Goal: Browse casually: Explore the website without a specific task or goal

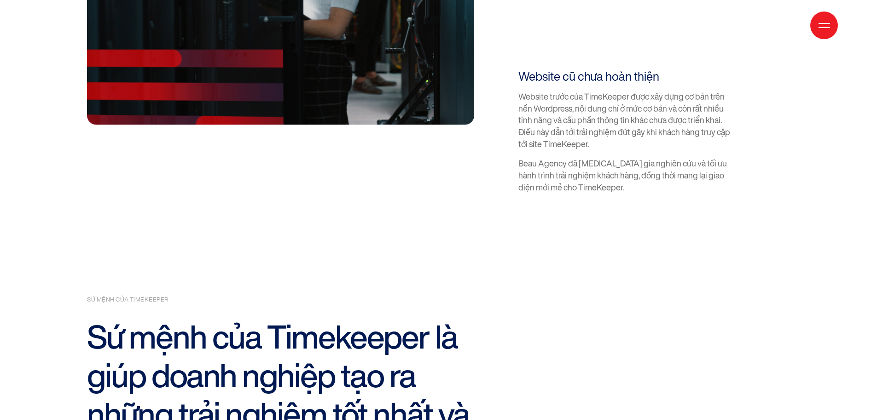
scroll to position [1382, 0]
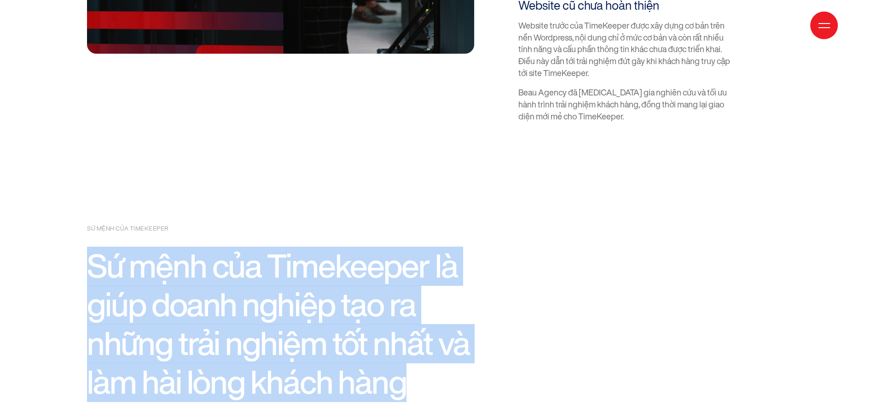
copy h2 "Sứ mệnh của Timekeeper là giúp doanh nghiệp tạo ra những trải nghiệm tốt nhất v…"
drag, startPoint x: 186, startPoint y: 243, endPoint x: 76, endPoint y: 196, distance: 119.7
click at [76, 196] on section "sứ mệnh của timekeeper Sứ mệnh của Timekeeper là giúp doanh nghiệp tạo ra những…" at bounding box center [438, 262] width 877 height 279
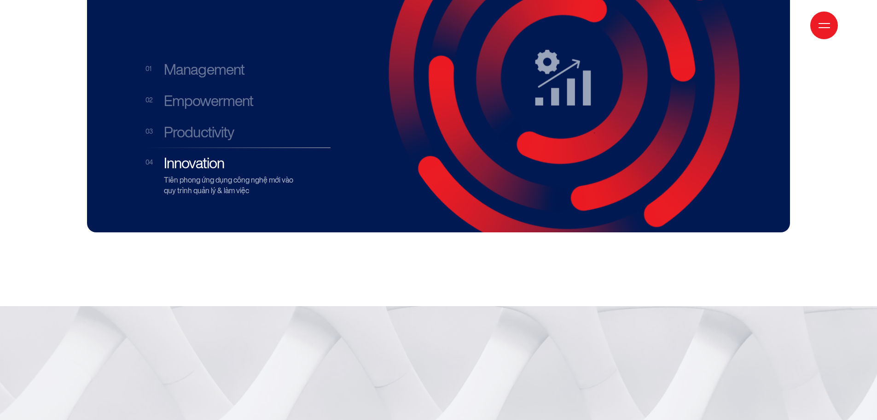
scroll to position [2119, 0]
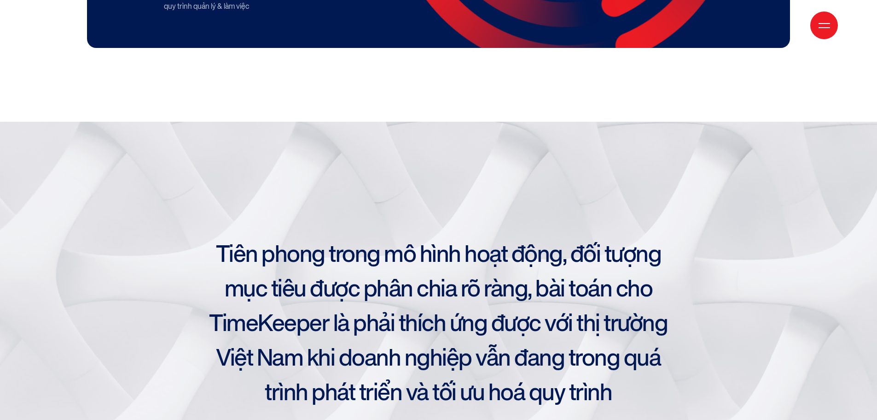
copy section
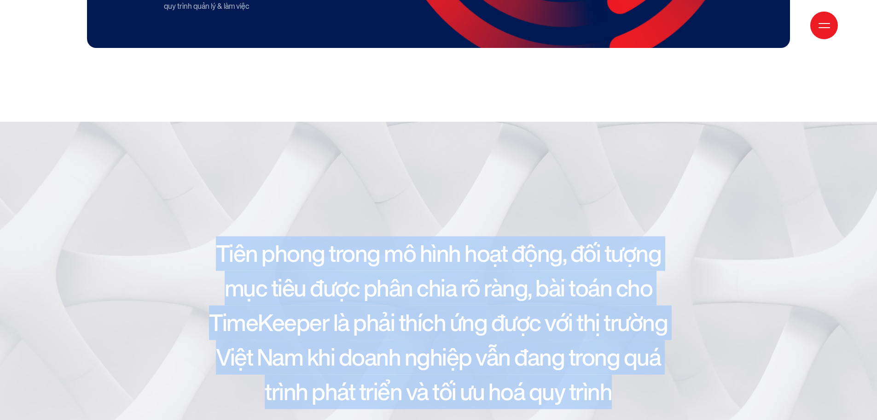
copy h2 "Tiên phong trong mô hình hoạt động, đối tượng mục tiêu được phân chia rõ ràng, …"
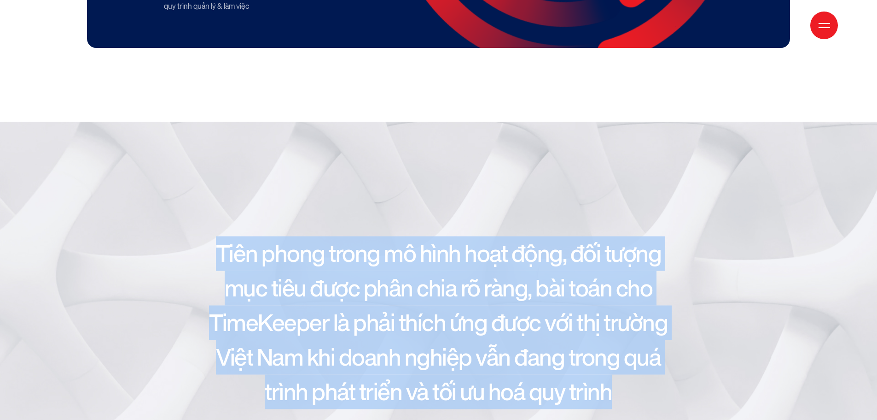
drag, startPoint x: 220, startPoint y: 186, endPoint x: 615, endPoint y: 344, distance: 425.1
click at [615, 344] on h2 "Tiên phong trong mô hình hoạt động, đối tượng mục tiêu được phân chia rõ ràng, …" at bounding box center [439, 322] width 466 height 173
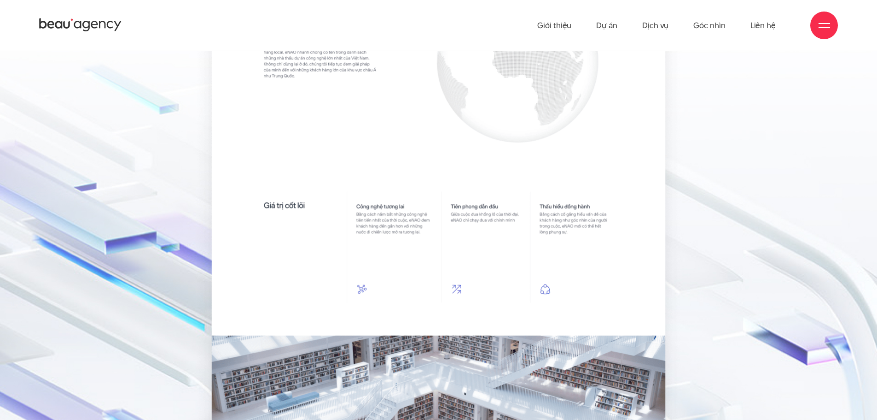
scroll to position [2271, 0]
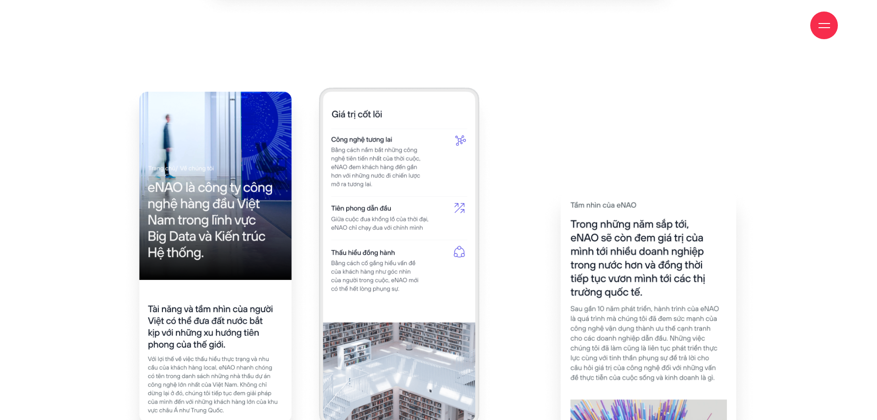
click at [796, 204] on div at bounding box center [438, 421] width 756 height 666
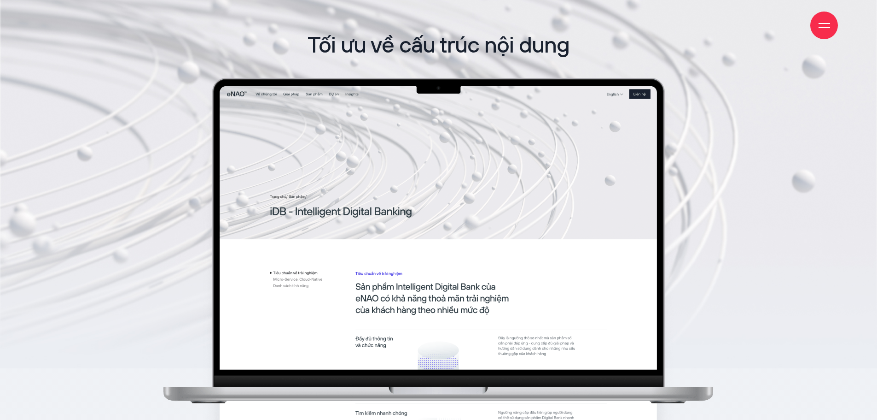
scroll to position [6739, 0]
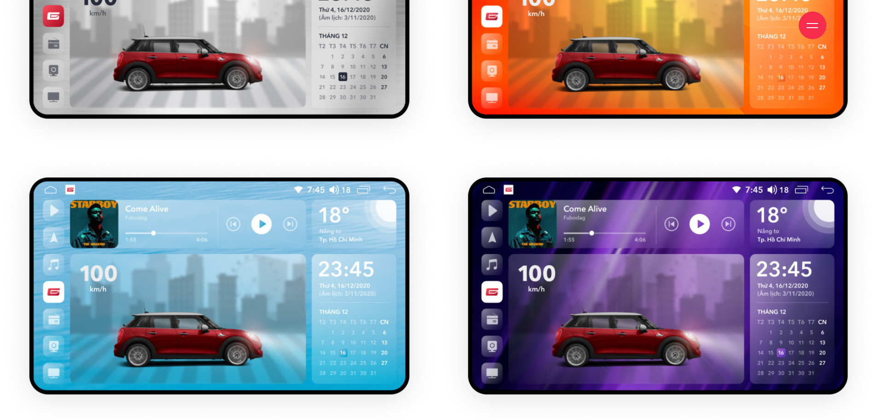
scroll to position [6171, 0]
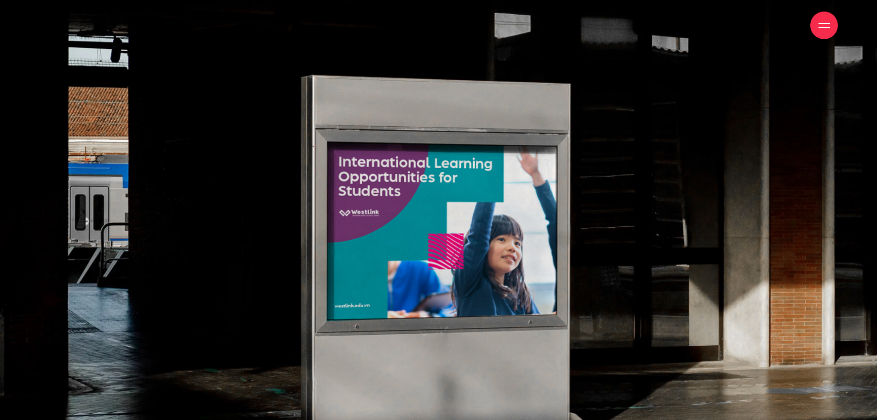
scroll to position [2487, 0]
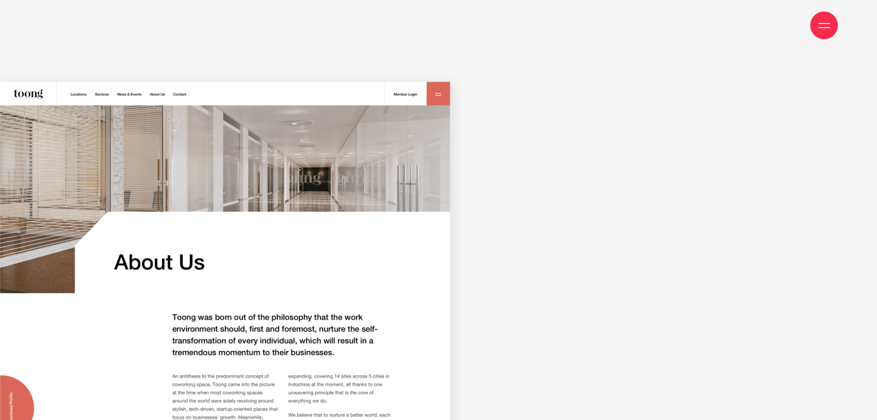
scroll to position [7415, 0]
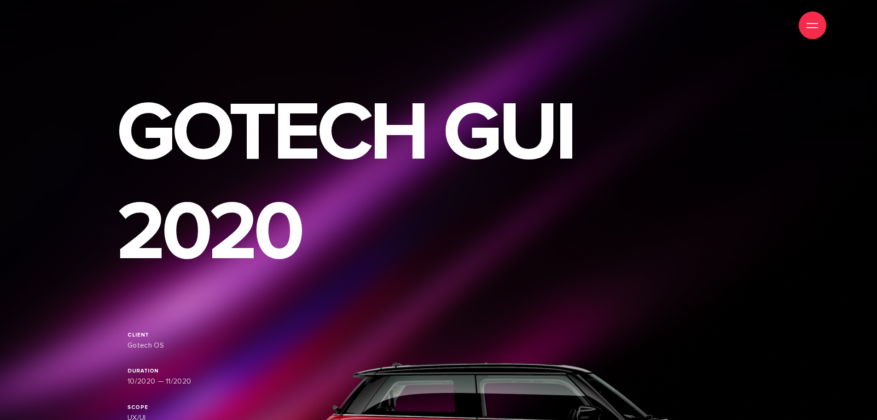
scroll to position [6171, 0]
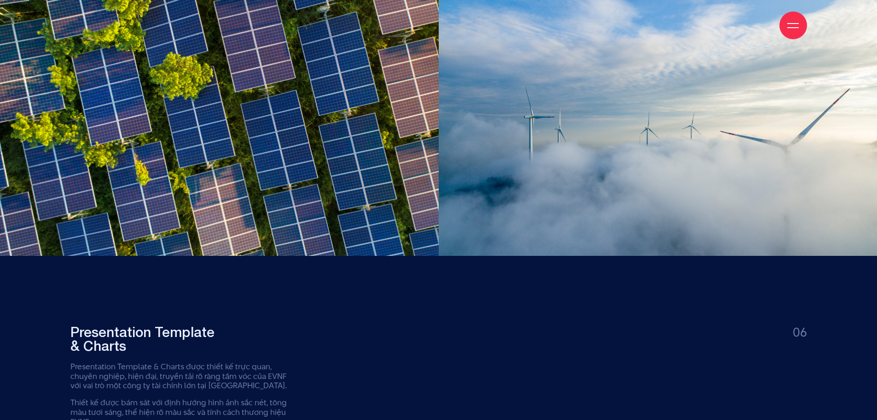
scroll to position [7415, 0]
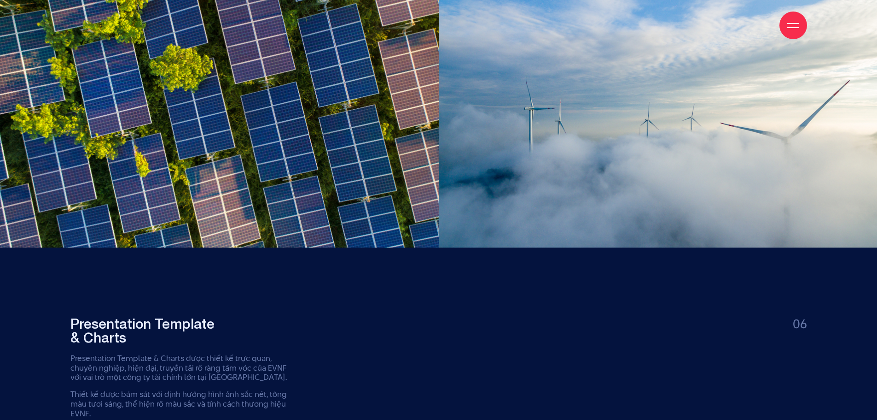
click at [648, 153] on div at bounding box center [658, 98] width 439 height 298
click at [713, 219] on div at bounding box center [658, 98] width 439 height 298
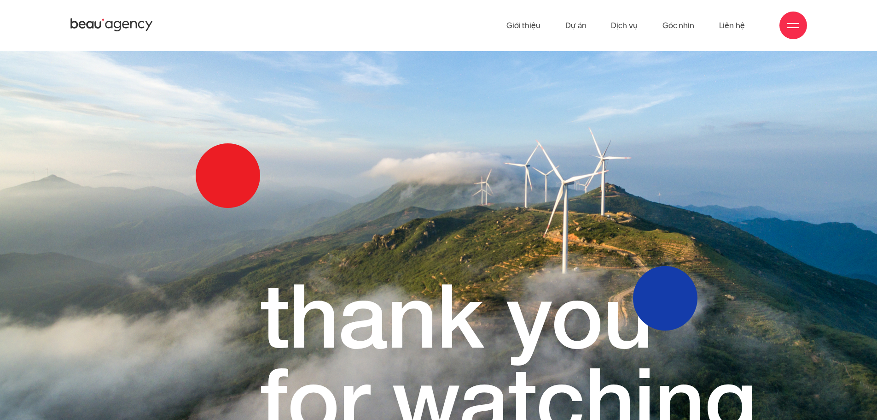
scroll to position [8475, 0]
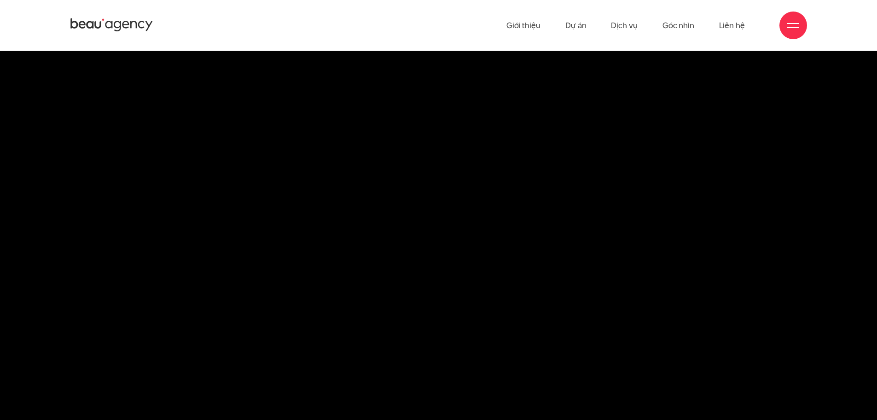
scroll to position [8463, 0]
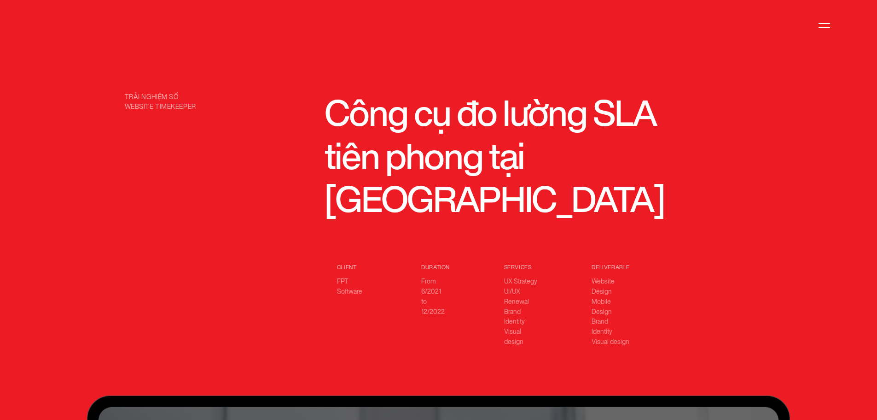
scroll to position [2763, 0]
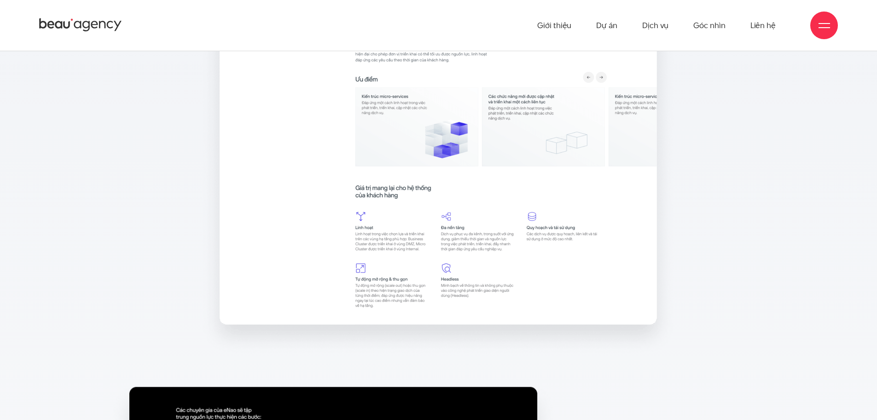
scroll to position [7476, 0]
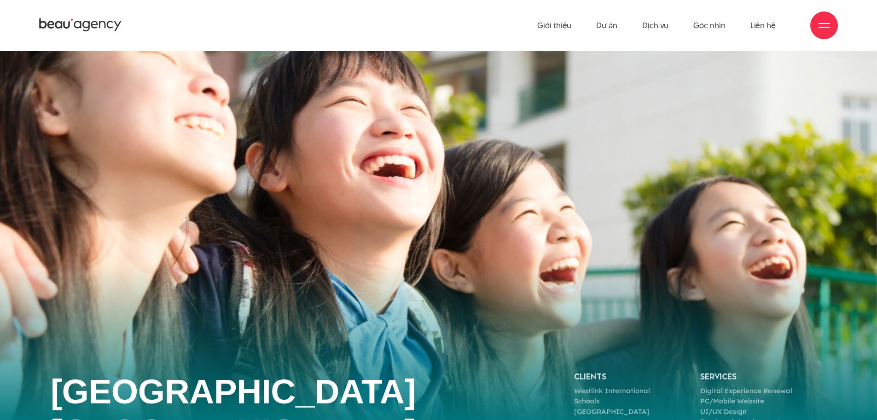
scroll to position [2165, 0]
